Goal: Task Accomplishment & Management: Manage account settings

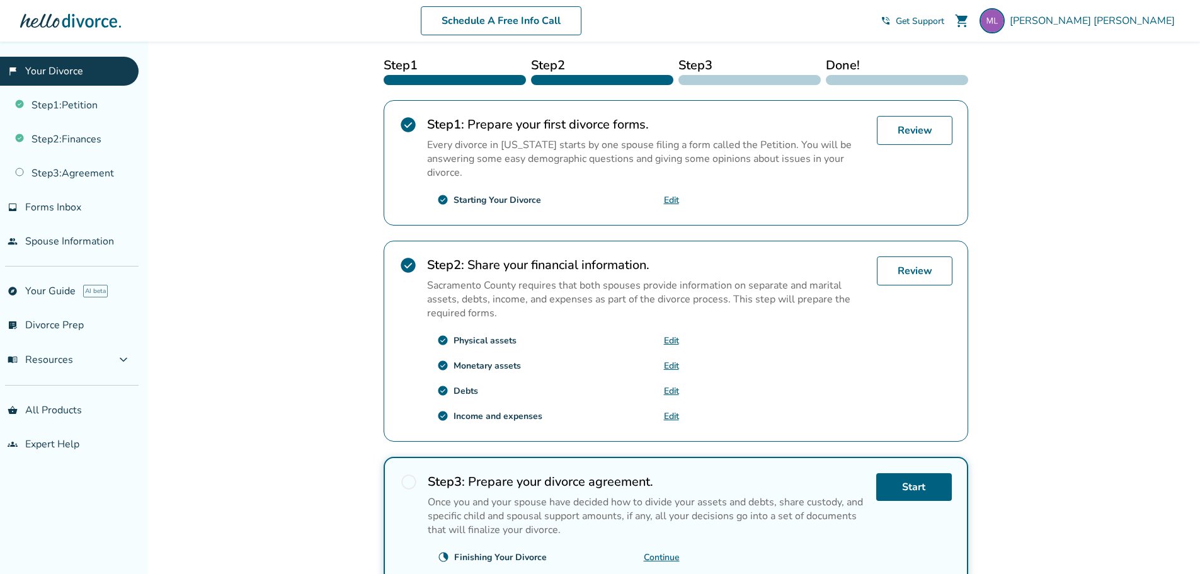
scroll to position [202, 0]
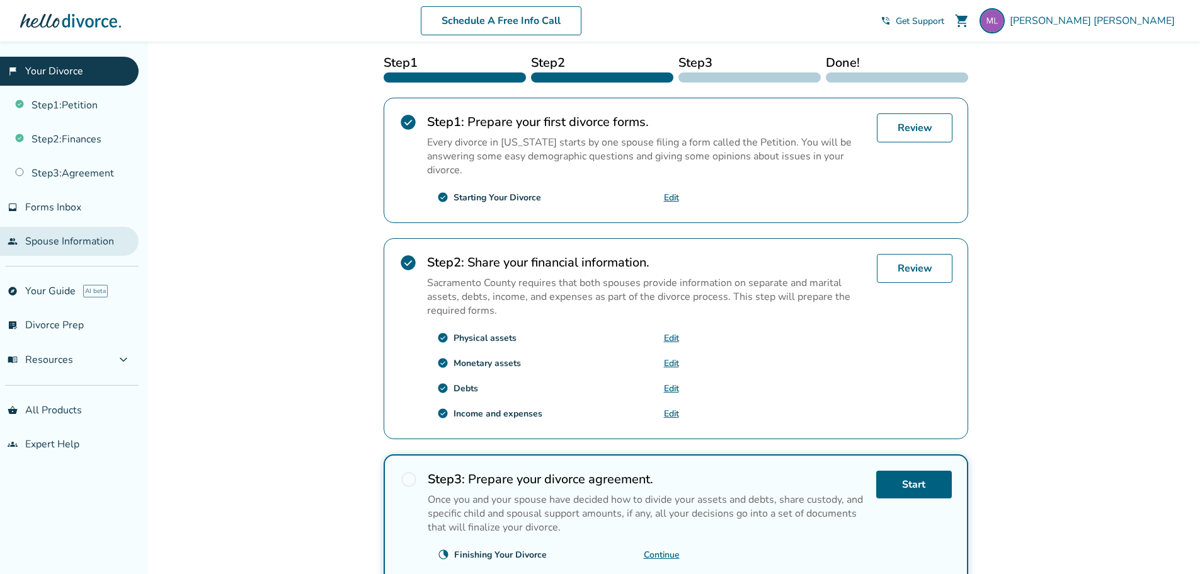
click at [88, 243] on link "people Spouse Information" at bounding box center [69, 241] width 139 height 29
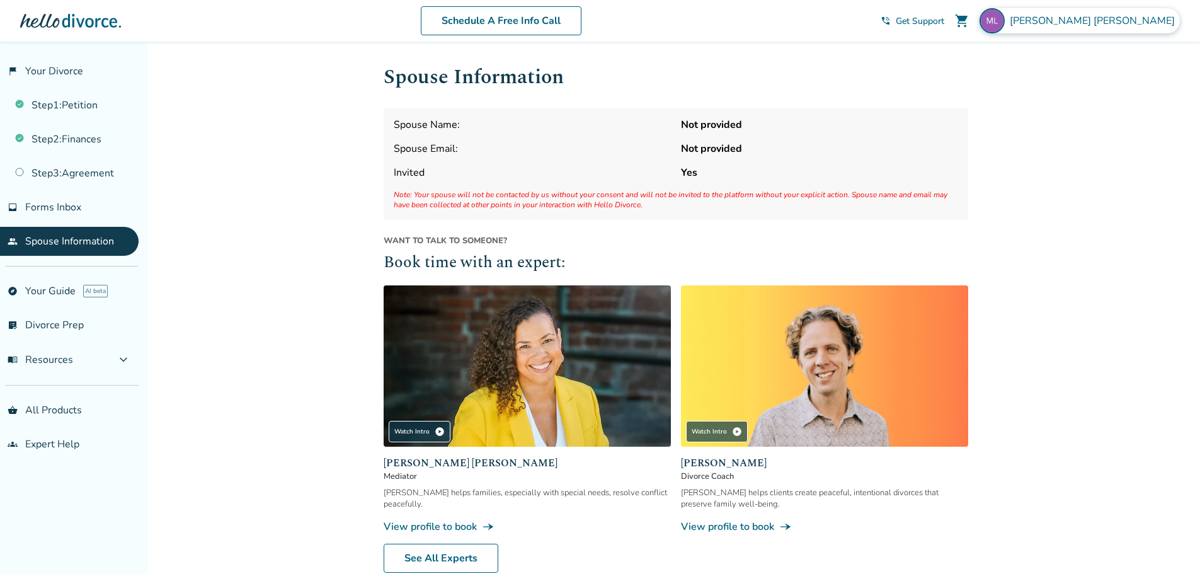
click at [1144, 25] on span "Michael Lewis" at bounding box center [1095, 21] width 170 height 14
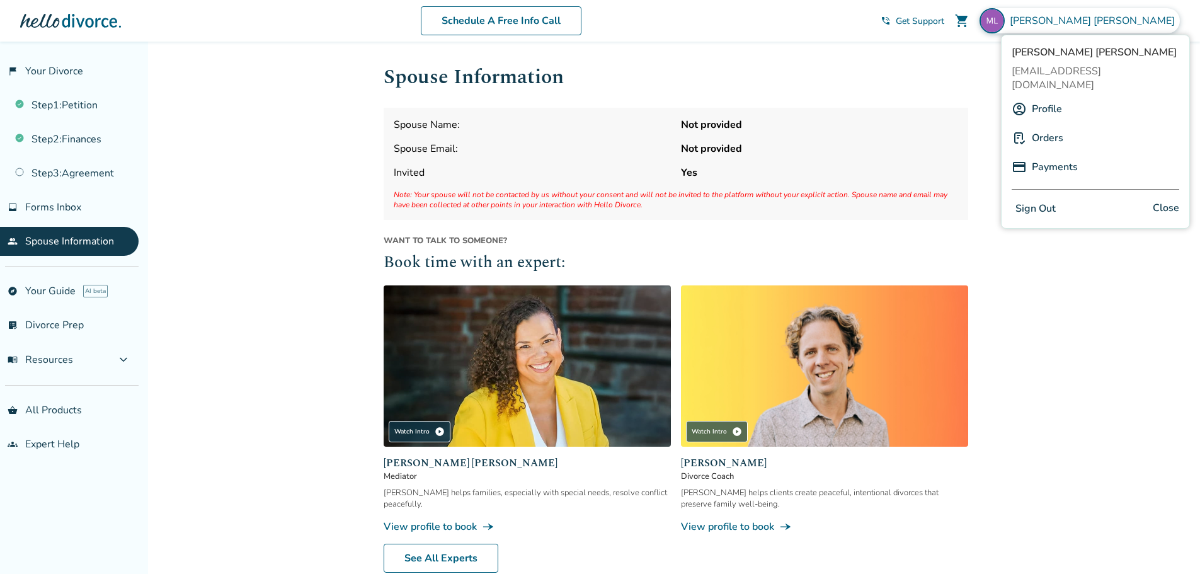
click at [1036, 200] on button "Sign Out" at bounding box center [1036, 209] width 48 height 18
